Goal: Check status: Check status

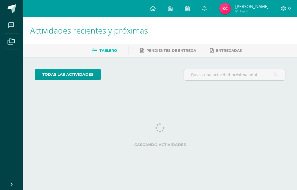
click at [286, 9] on span at bounding box center [286, 9] width 10 height 6
click at [261, 40] on span "Cerrar sesión" at bounding box center [271, 40] width 26 height 6
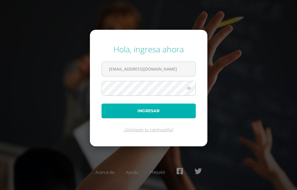
click at [123, 110] on button "Ingresar" at bounding box center [148, 111] width 94 height 15
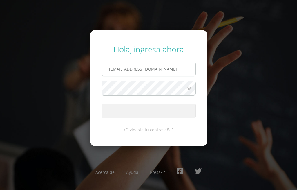
click at [160, 71] on input "582@laestrella.edu.gt" at bounding box center [149, 69] width 94 height 14
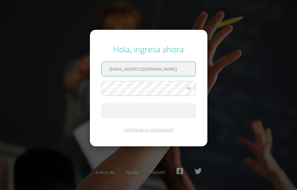
type input "563@laestrella.edu.gt"
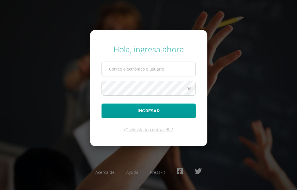
click at [152, 68] on input "text" at bounding box center [149, 69] width 94 height 14
click at [158, 70] on input "582@laestrella.edu.gt" at bounding box center [149, 69] width 94 height 14
type input "563@laestrella.edu.gt"
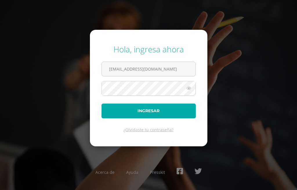
click at [101, 104] on button "Ingresar" at bounding box center [148, 111] width 94 height 15
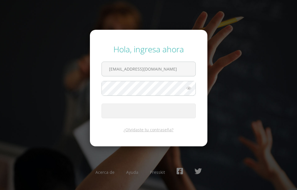
click at [180, 112] on button "Ingresar" at bounding box center [148, 111] width 94 height 15
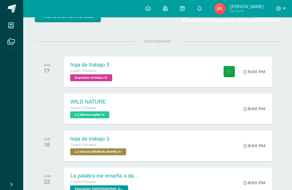
scroll to position [99, 0]
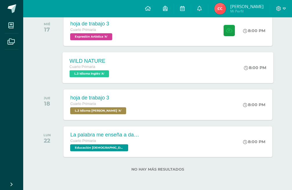
click at [167, 63] on div "WILD NATURE Cuarto Primaria L.3 Idioma Inglés 'A' 8:00 PM WILD NATURE L.3 Idiom…" at bounding box center [167, 67] width 211 height 31
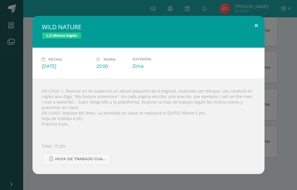
click at [258, 20] on button at bounding box center [256, 26] width 17 height 20
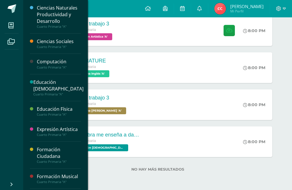
click at [57, 68] on div "Cuarto Primaria "A"" at bounding box center [59, 68] width 44 height 4
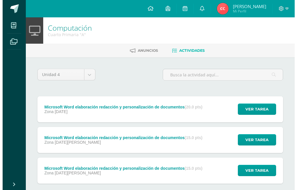
scroll to position [32, 0]
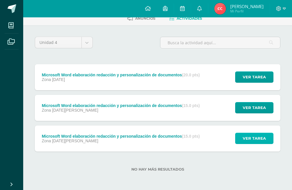
click at [251, 136] on span "Ver tarea" at bounding box center [254, 138] width 23 height 11
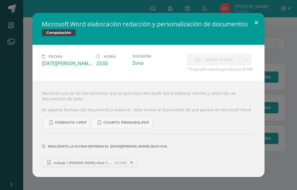
click at [252, 21] on button at bounding box center [256, 23] width 17 height 20
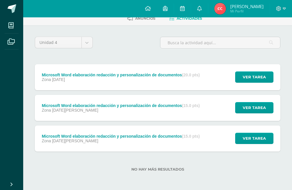
click at [234, 108] on div "Ver tarea" at bounding box center [253, 108] width 54 height 26
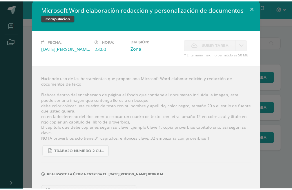
scroll to position [0, 0]
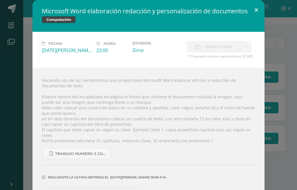
click at [250, 7] on button at bounding box center [256, 10] width 17 height 20
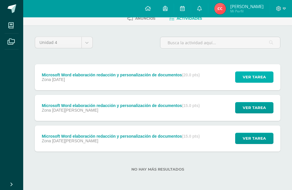
click at [257, 77] on span "Ver tarea" at bounding box center [254, 77] width 23 height 11
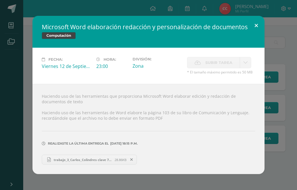
click at [256, 30] on button at bounding box center [256, 26] width 17 height 20
